Goal: Obtain resource: Download file/media

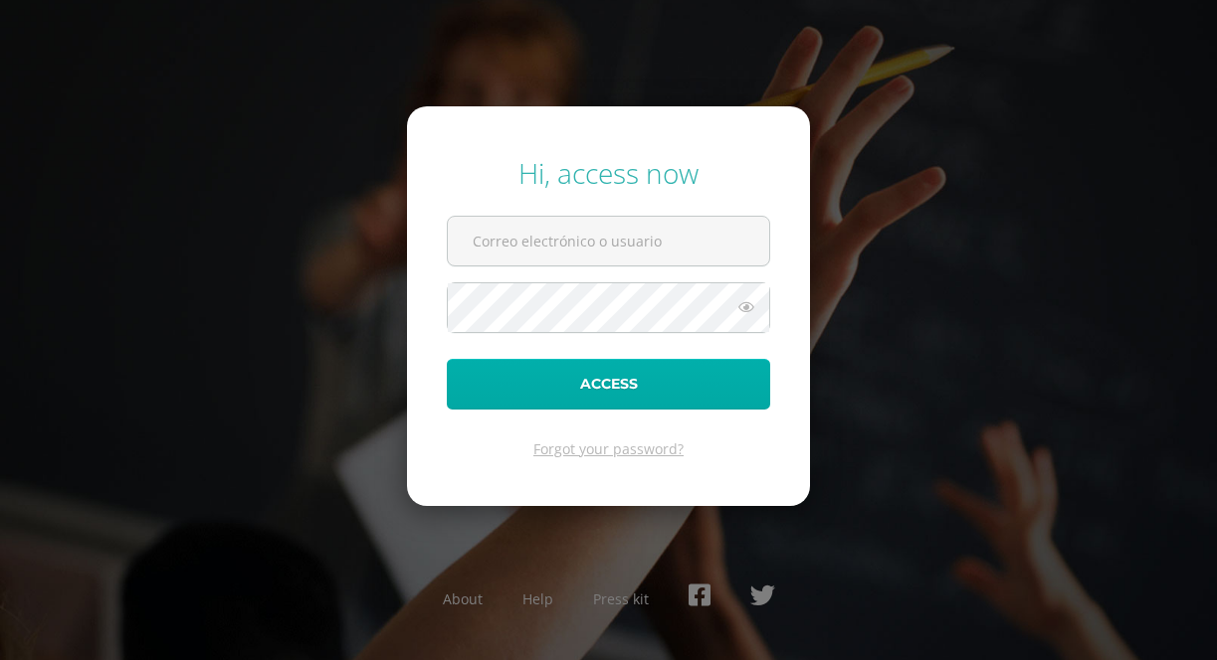
type input "[EMAIL_ADDRESS][DOMAIN_NAME]"
click at [550, 377] on button "Access" at bounding box center [608, 384] width 323 height 51
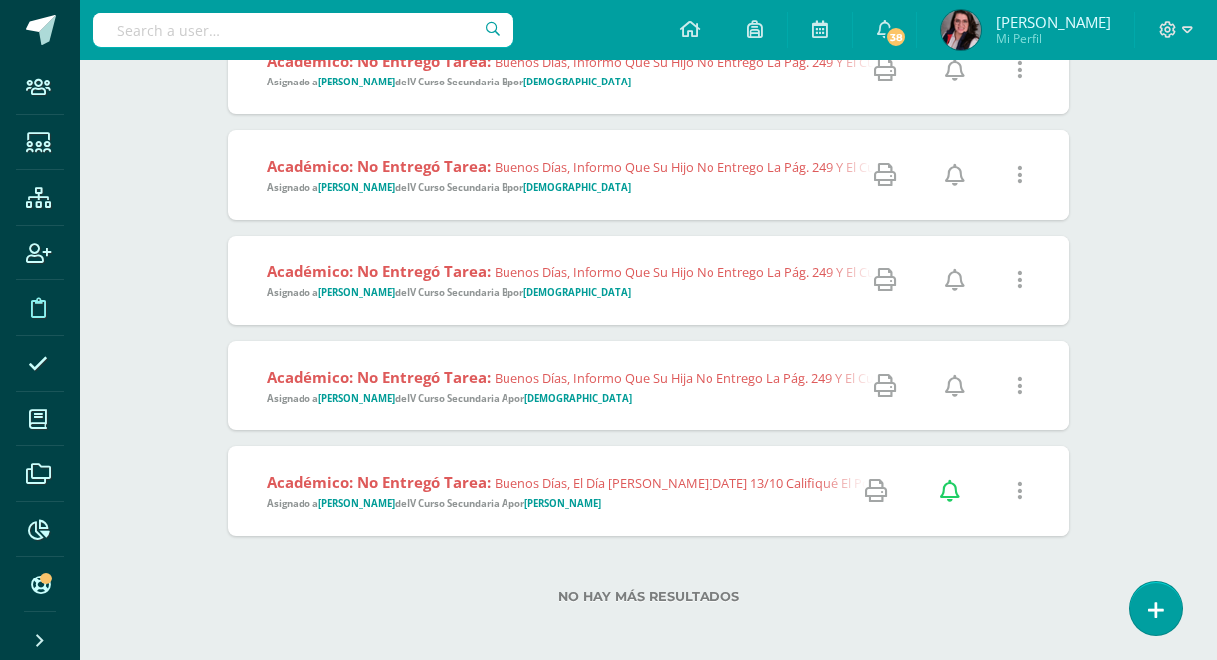
scroll to position [711, 0]
click at [550, 376] on span "Buenos días, informo que su hija no entrego la pág. 249 y el cuaderno para revi…" at bounding box center [845, 380] width 703 height 18
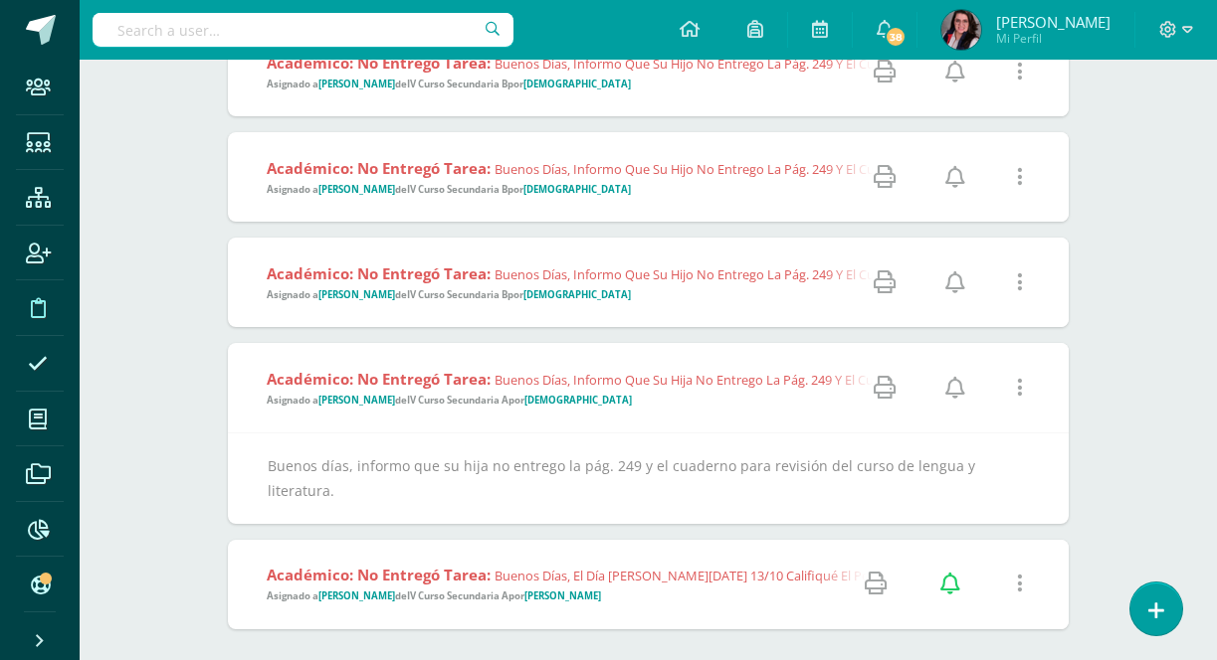
click at [556, 381] on span "Buenos días, informo que su hija no entrego la pág. 249 y el cuaderno para revi…" at bounding box center [845, 380] width 703 height 18
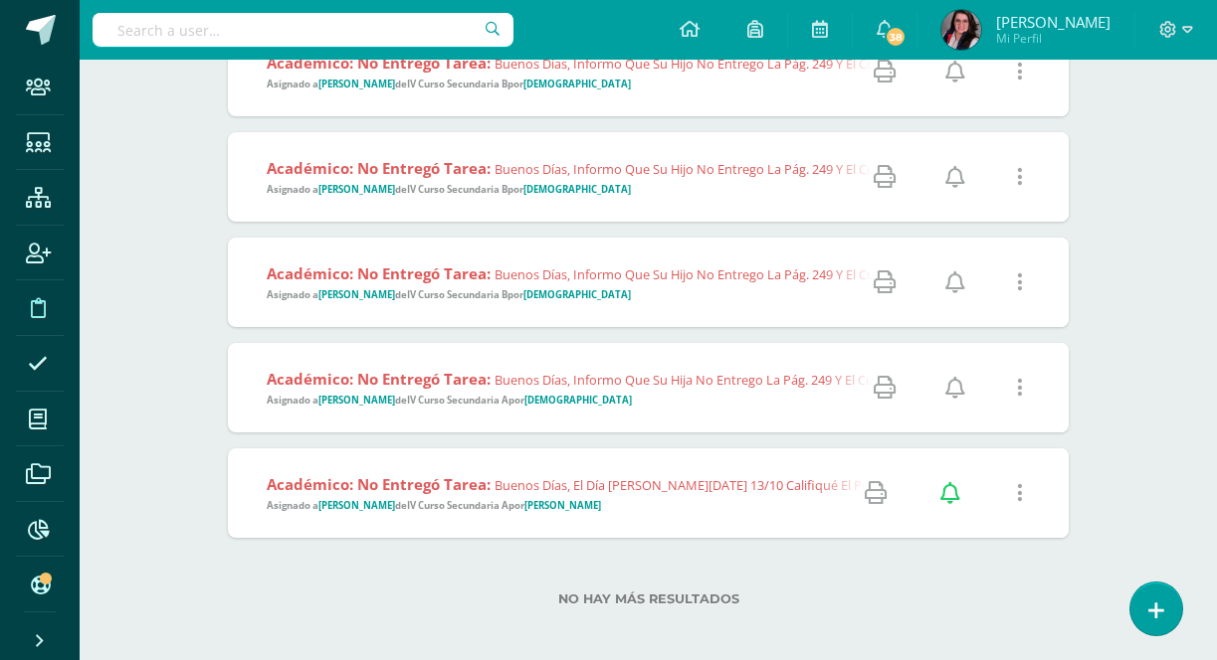
scroll to position [0, 0]
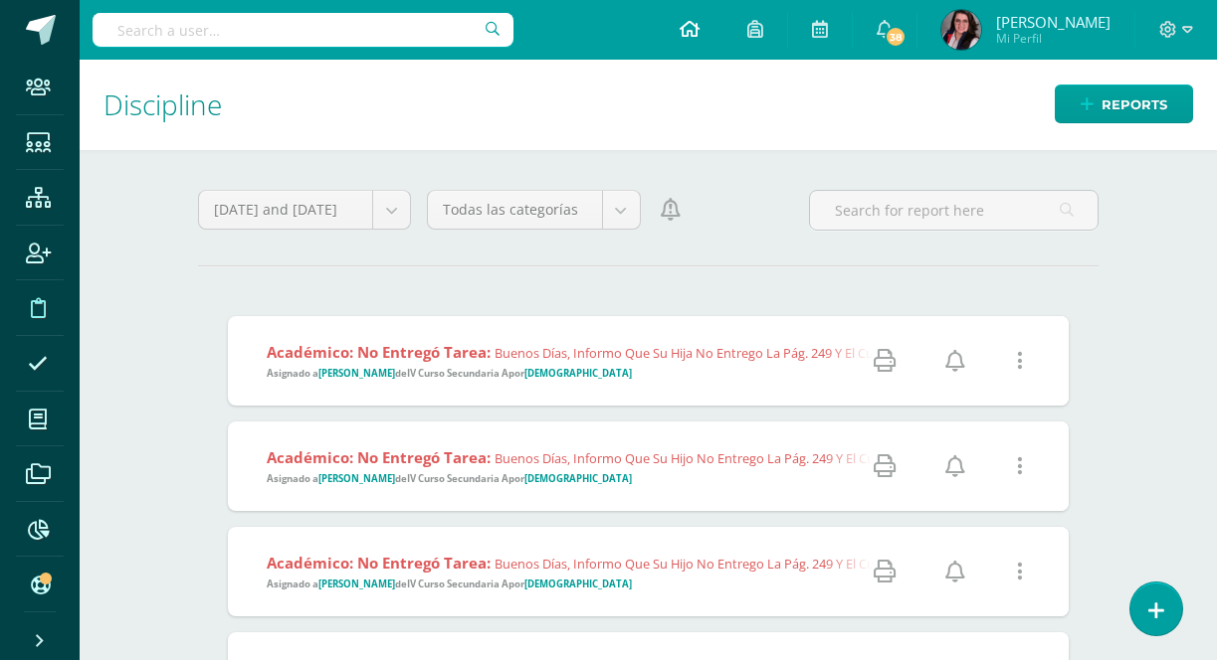
click at [699, 28] on icon at bounding box center [689, 29] width 20 height 18
click at [981, 26] on img at bounding box center [961, 30] width 40 height 40
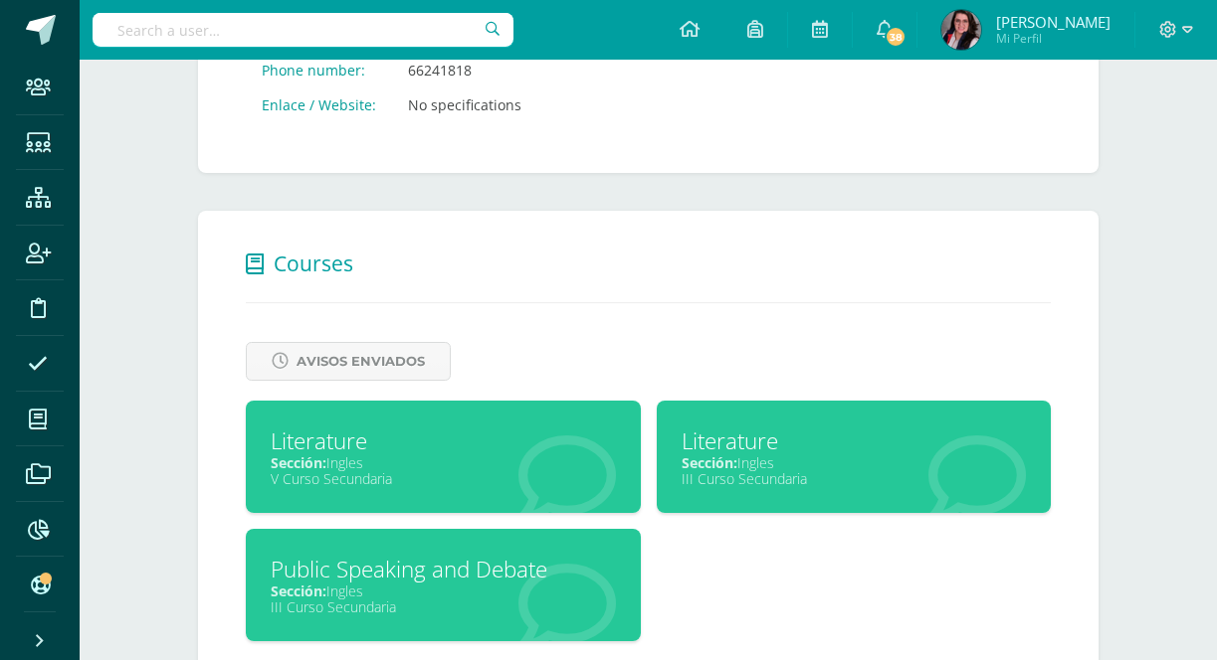
scroll to position [702, 0]
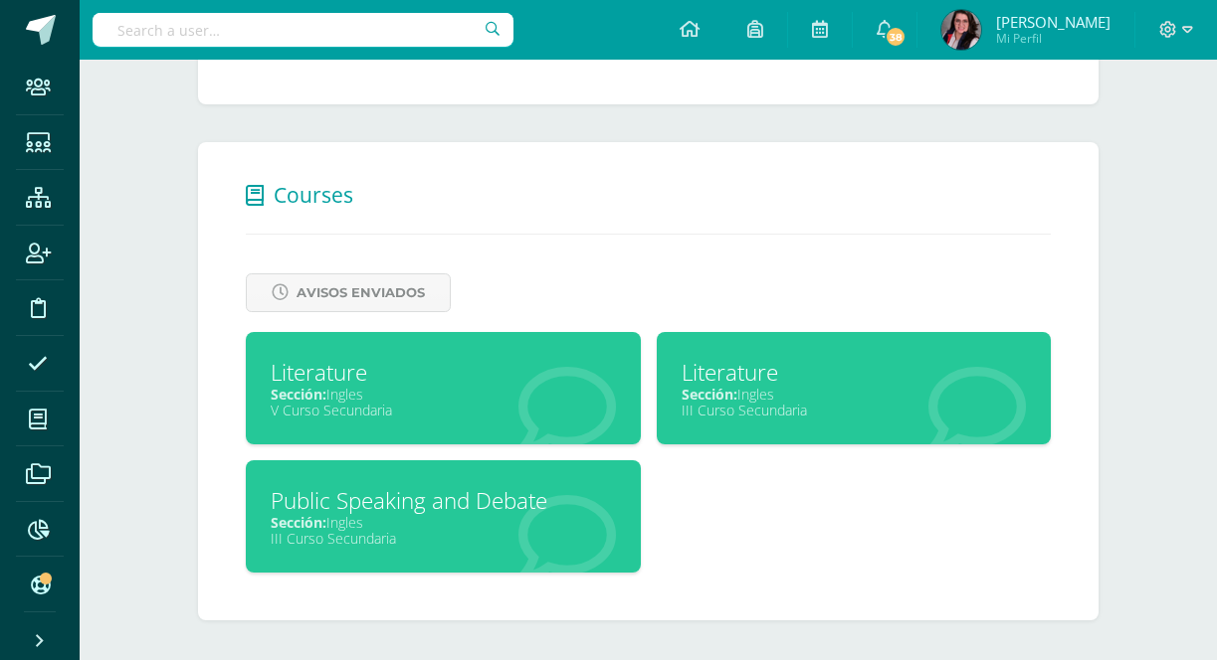
click at [487, 377] on div "Literature" at bounding box center [443, 372] width 345 height 31
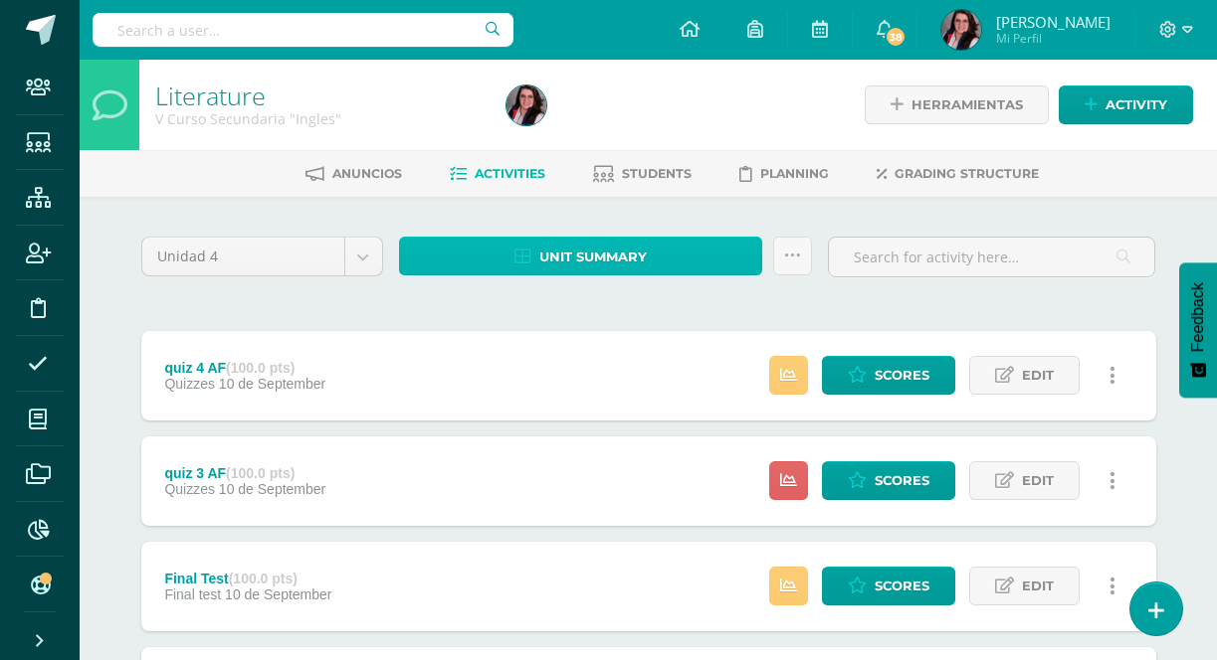
click at [580, 252] on span "Unit summary" at bounding box center [592, 257] width 107 height 37
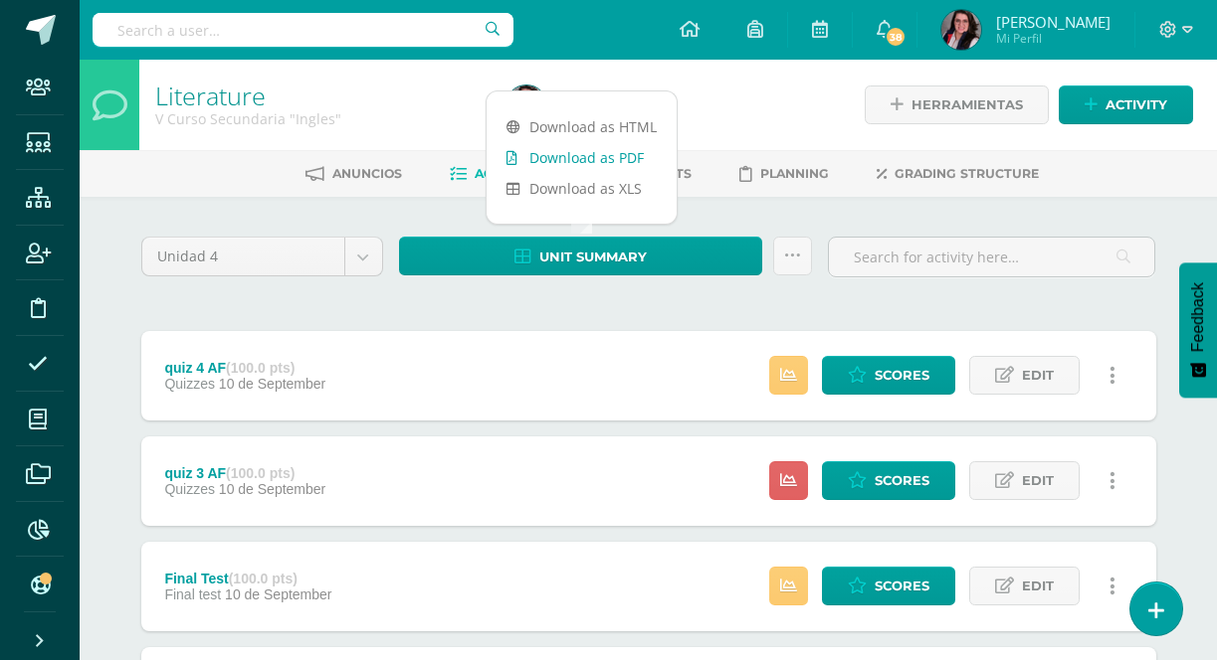
click at [589, 162] on link "Download as PDF" at bounding box center [581, 157] width 190 height 31
